Goal: Information Seeking & Learning: Find specific fact

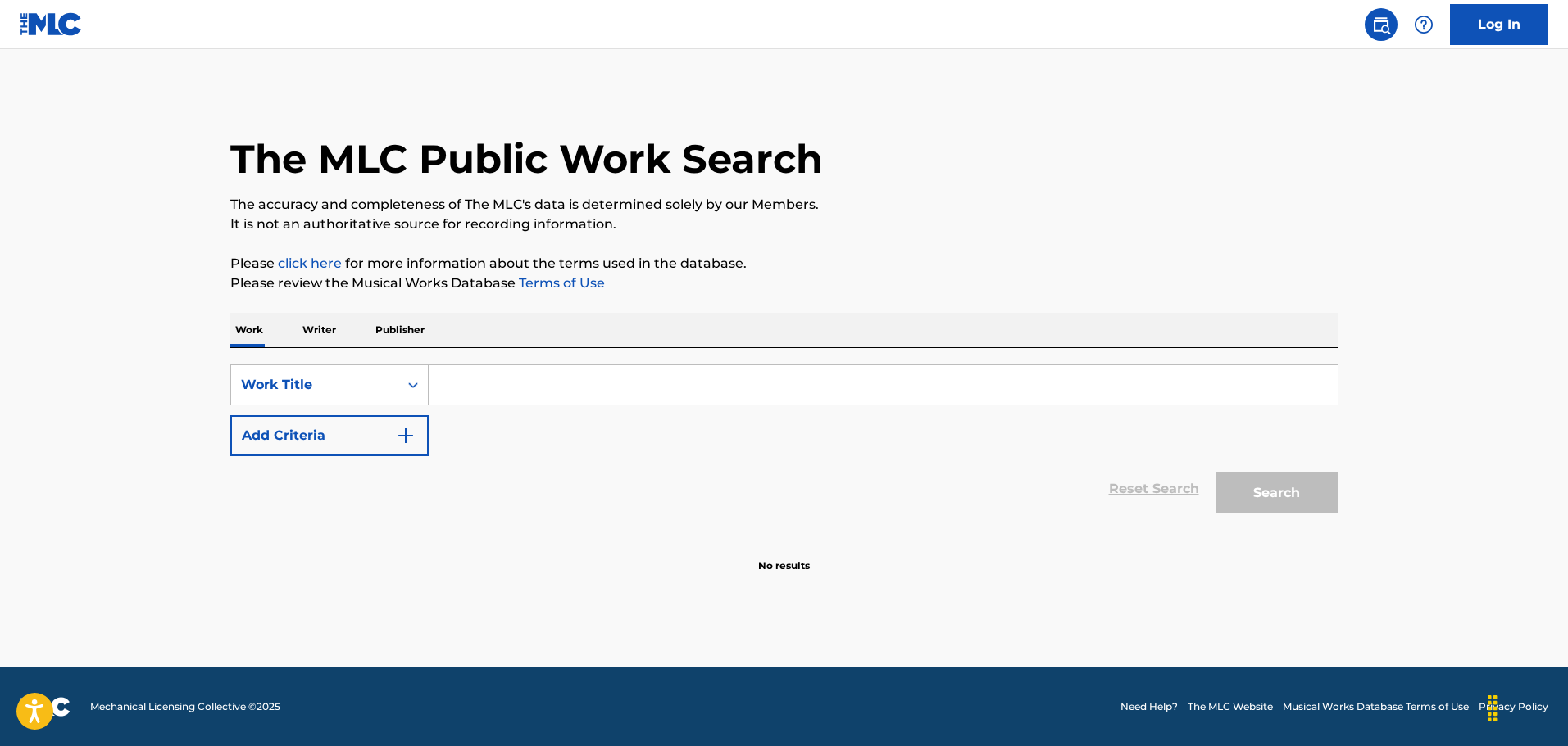
click at [352, 431] on button "Add Criteria" at bounding box center [329, 435] width 198 height 41
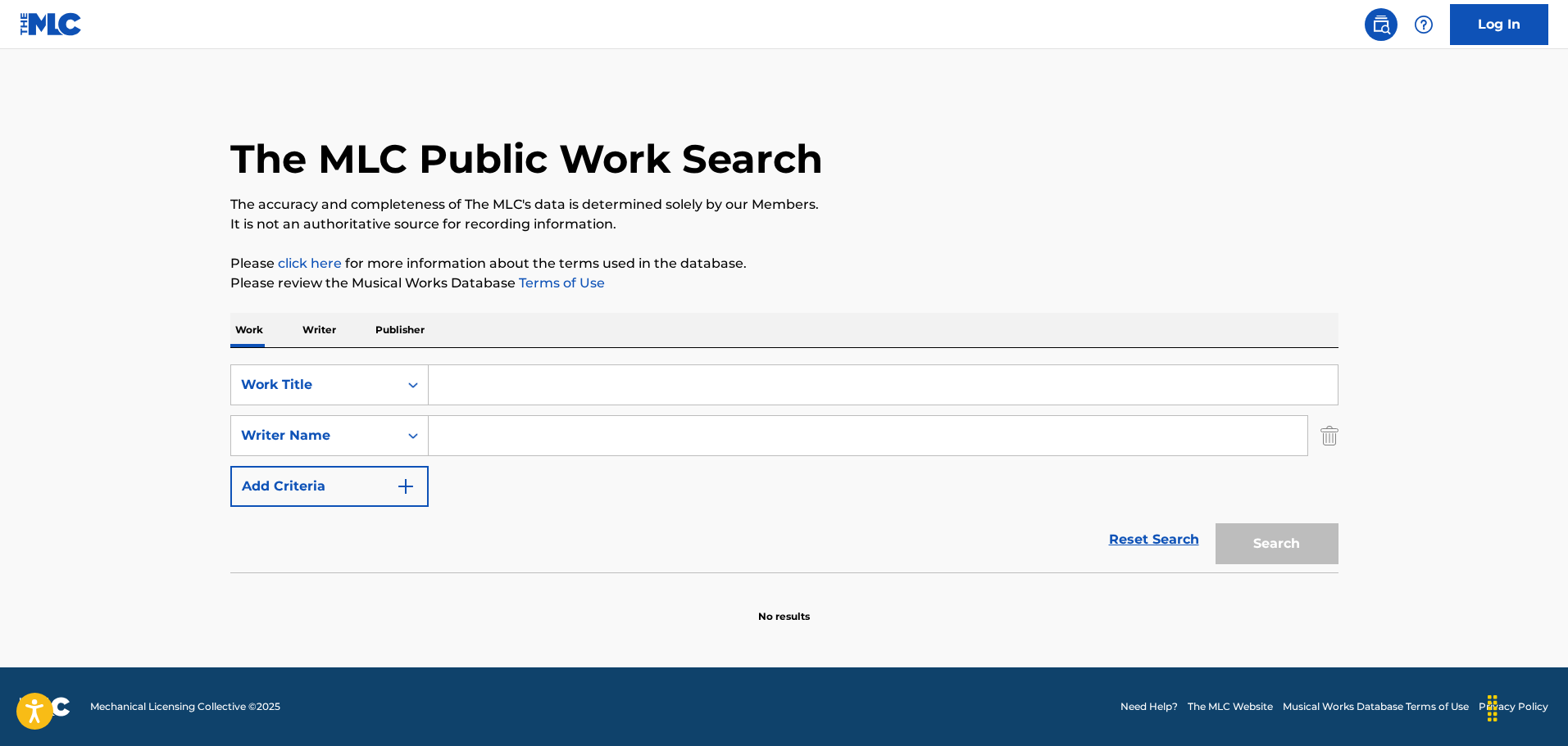
click at [463, 383] on input "Search Form" at bounding box center [883, 385] width 909 height 39
paste input "[PERSON_NAME]"
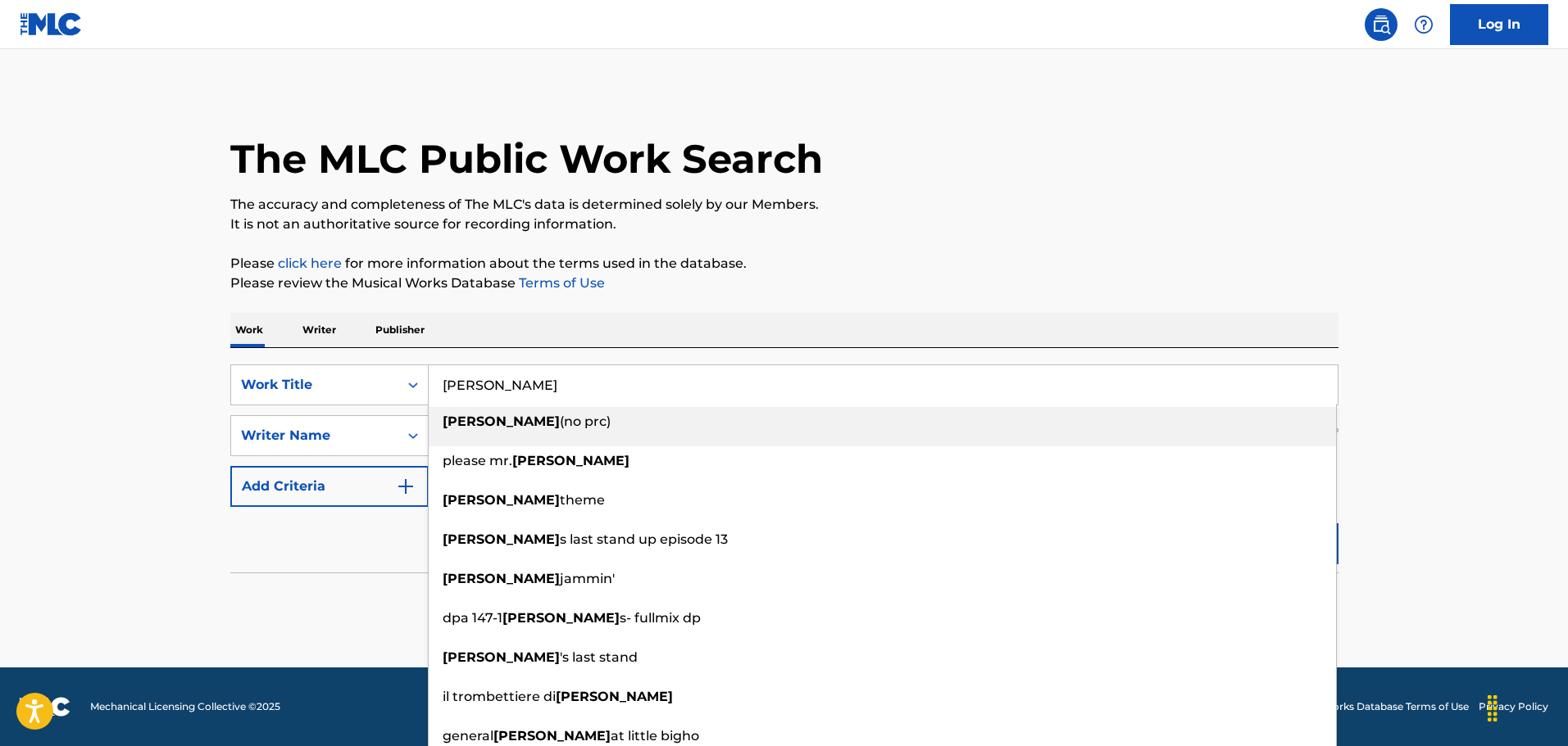
type input "[PERSON_NAME]"
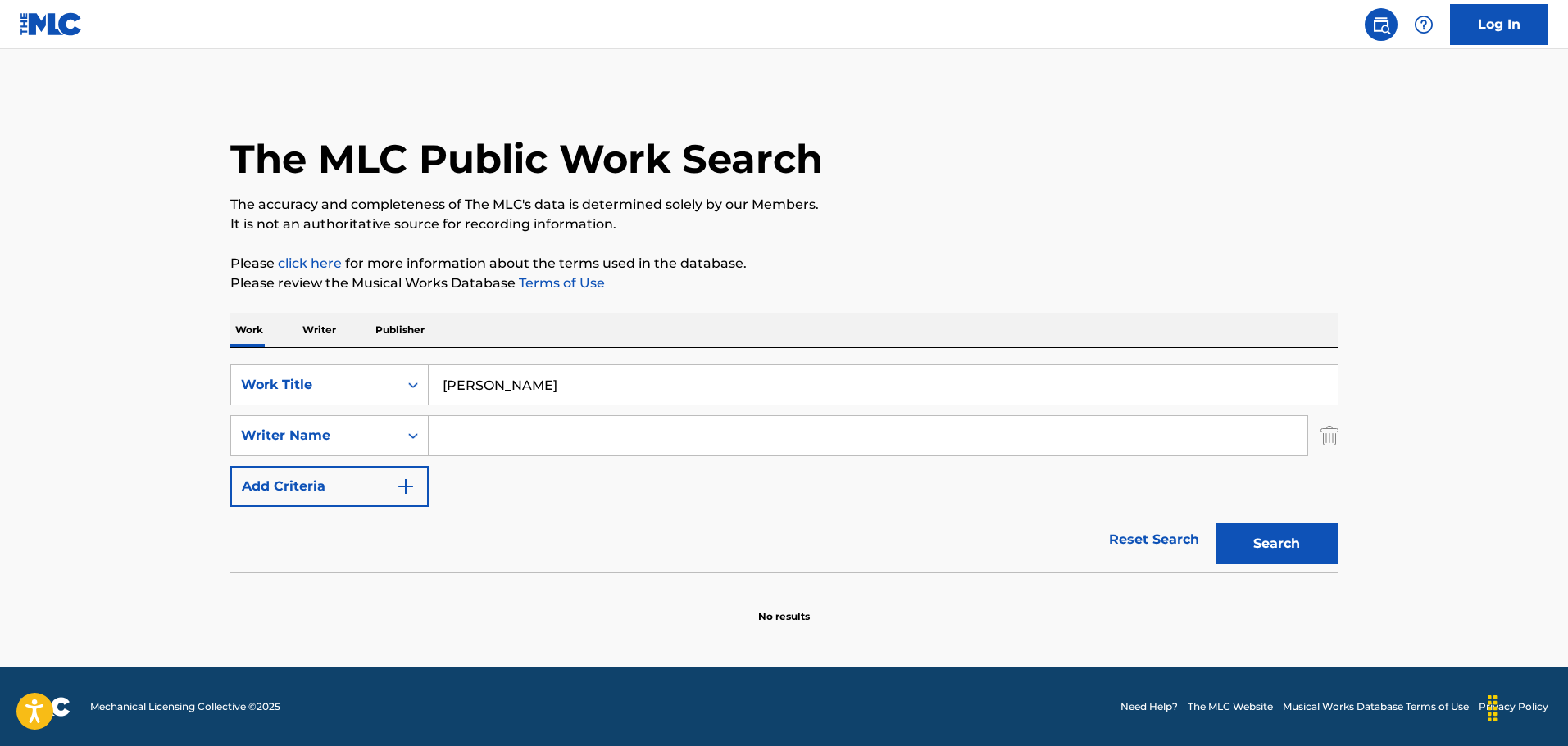
click at [645, 451] on input "Search Form" at bounding box center [868, 435] width 878 height 39
paste input "[PERSON_NAME]"
type input "[PERSON_NAME]"
click at [1297, 558] on button "Search" at bounding box center [1277, 543] width 123 height 41
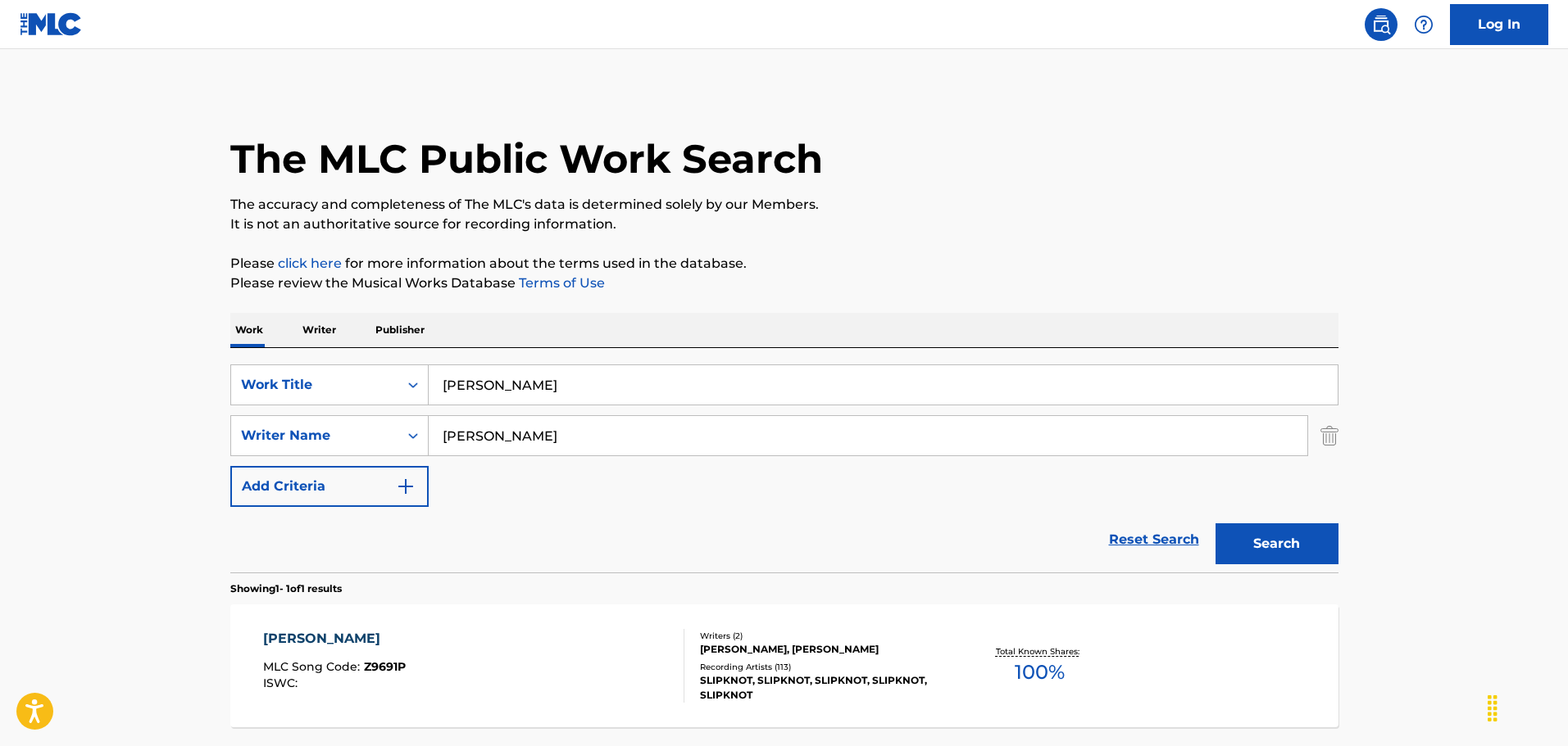
click at [514, 692] on div "[PERSON_NAME] MLC Song Code : Z9691P ISWC :" at bounding box center [474, 666] width 422 height 73
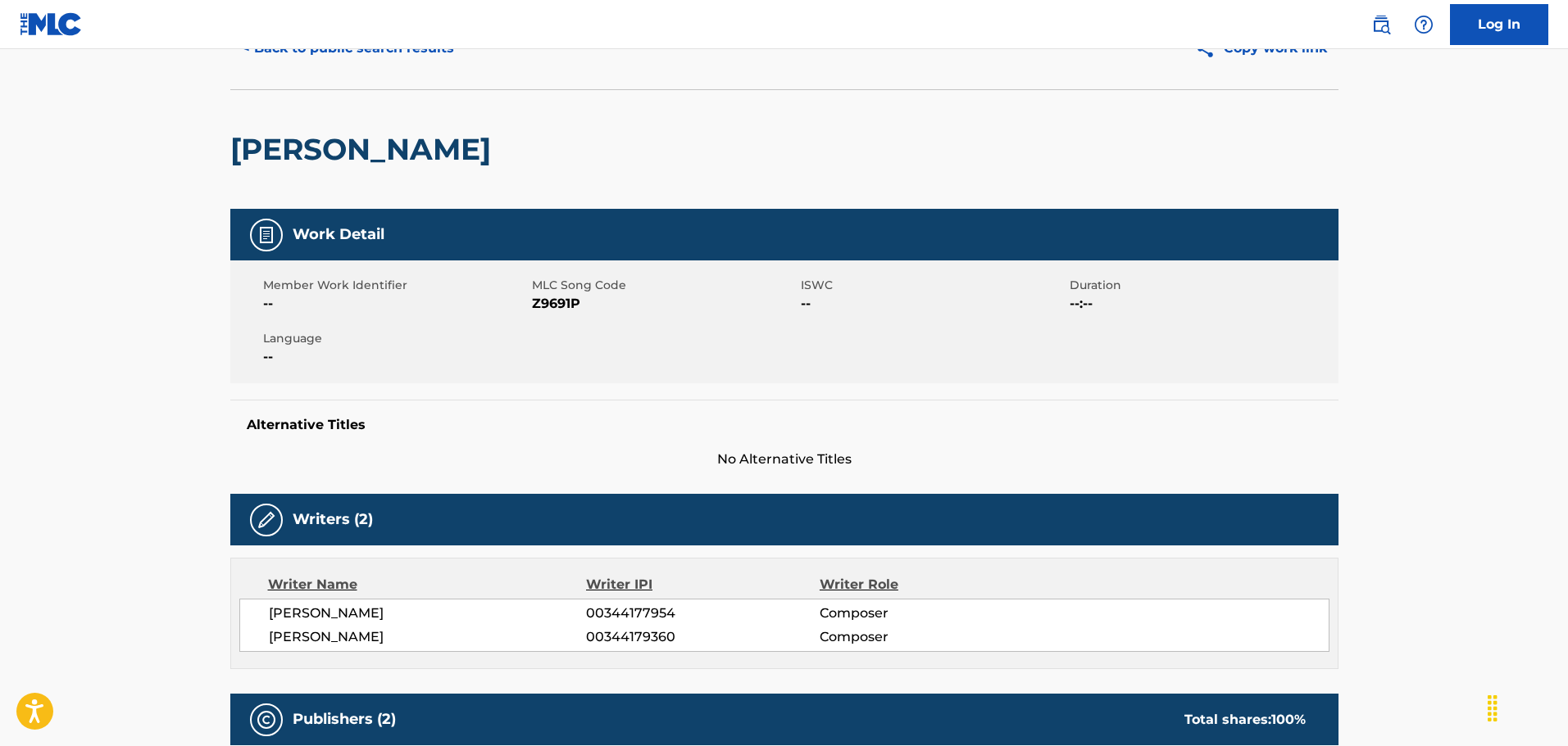
scroll to position [246, 0]
